Goal: Information Seeking & Learning: Learn about a topic

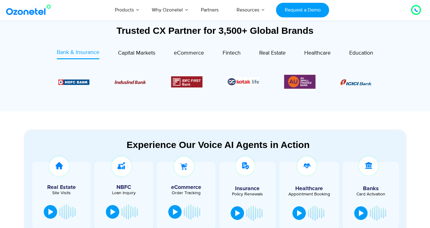
scroll to position [237, 0]
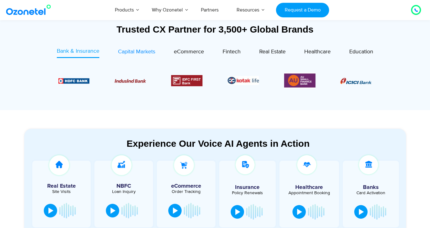
click at [137, 53] on span "Capital Markets" at bounding box center [136, 51] width 37 height 7
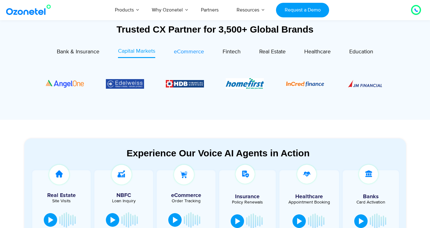
click at [191, 52] on span "eCommerce" at bounding box center [189, 51] width 30 height 7
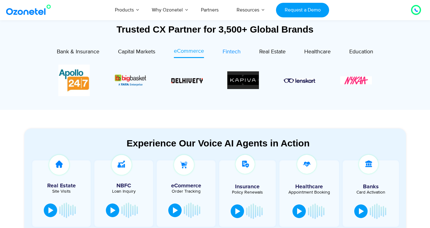
click at [223, 53] on span "Fintech" at bounding box center [232, 51] width 18 height 7
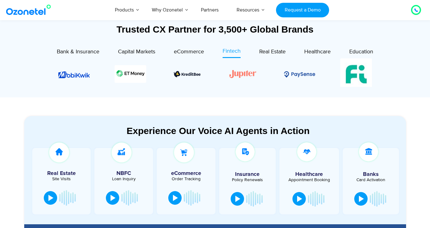
click at [274, 45] on div "Trusted CX Partner for 3,500+ Global Brands Bank & Insurance Capital Markets" at bounding box center [215, 59] width 382 height 71
click at [273, 53] on span "Real Estate" at bounding box center [273, 51] width 26 height 7
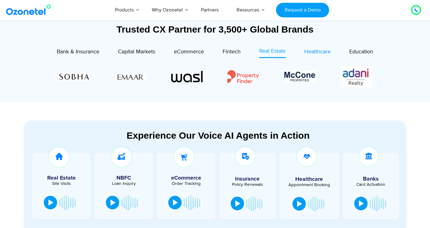
click at [316, 52] on span "Healthcare" at bounding box center [318, 51] width 26 height 7
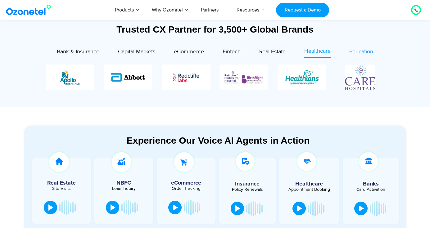
click at [370, 55] on span "Education" at bounding box center [362, 51] width 24 height 7
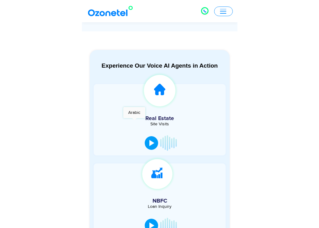
scroll to position [226, 0]
